Goal: Find specific page/section: Find specific page/section

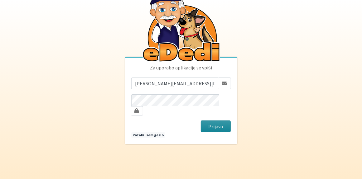
click at [217, 123] on button "Prijava" at bounding box center [216, 127] width 30 height 12
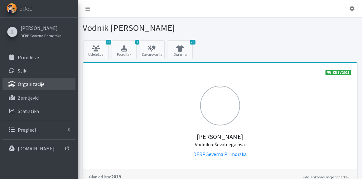
click at [29, 81] on p "Organizacije" at bounding box center [31, 84] width 27 height 6
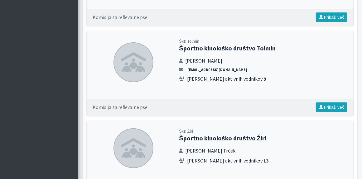
scroll to position [2075, 0]
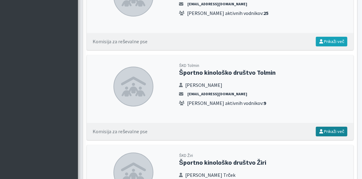
click at [331, 127] on link "Prikaži več" at bounding box center [331, 132] width 31 height 10
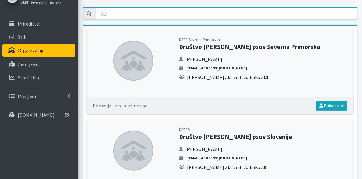
scroll to position [0, 0]
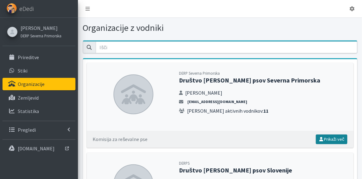
click at [326, 136] on link "Prikaži več" at bounding box center [331, 140] width 31 height 10
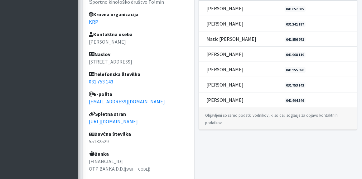
scroll to position [227, 0]
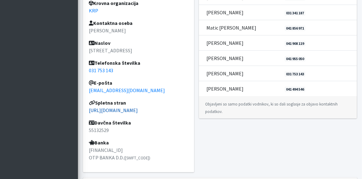
click at [131, 110] on link "[URL][DOMAIN_NAME]" at bounding box center [113, 110] width 49 height 6
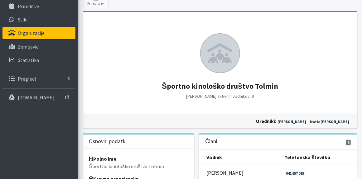
scroll to position [65, 0]
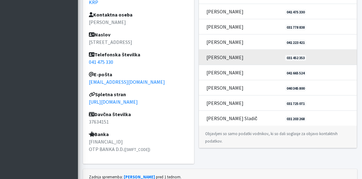
scroll to position [259, 0]
